Goal: Navigation & Orientation: Find specific page/section

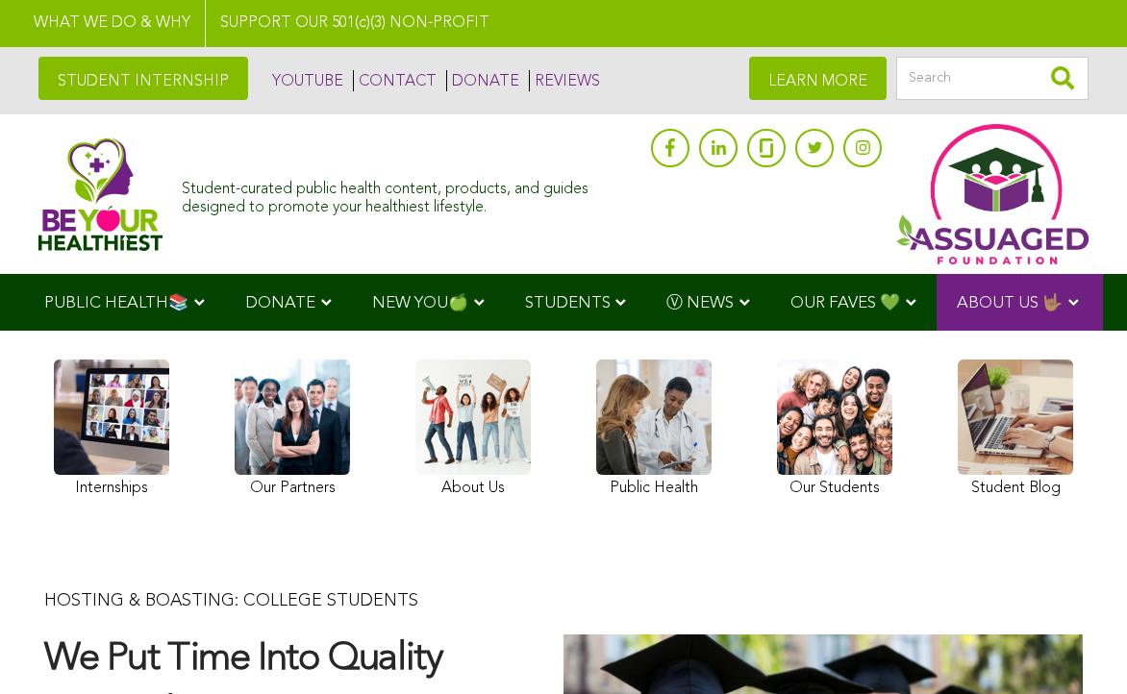
click at [840, 446] on link at bounding box center [834, 431] width 115 height 143
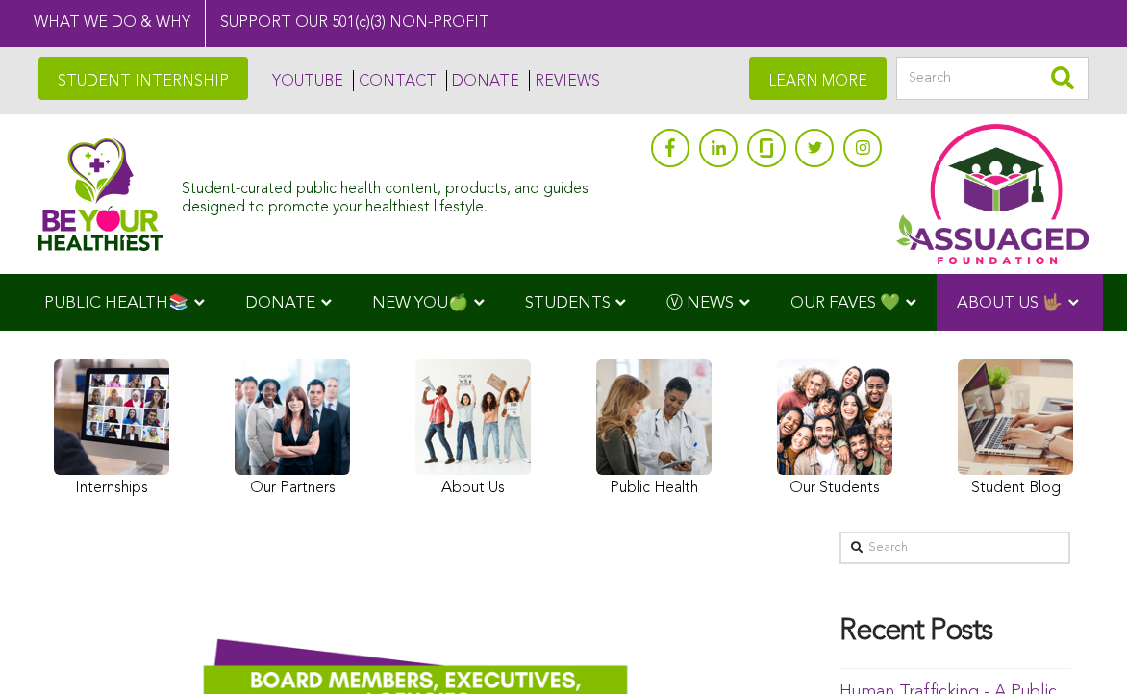
click at [623, 463] on link at bounding box center [653, 431] width 115 height 143
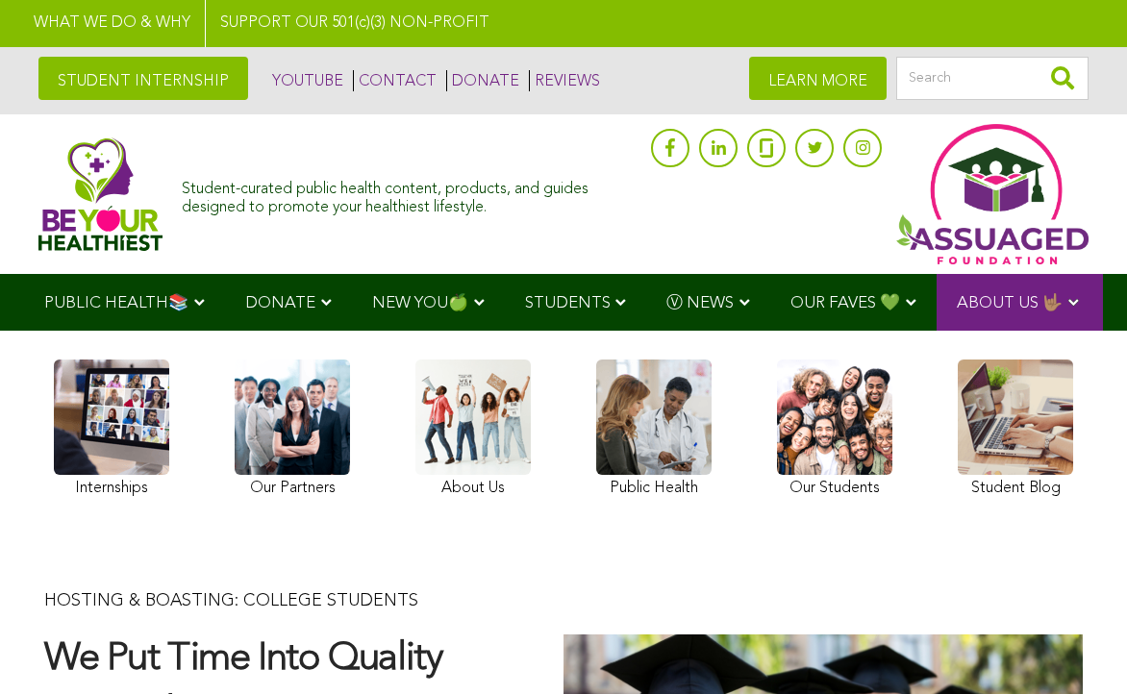
click at [683, 451] on link at bounding box center [653, 431] width 115 height 143
